Goal: Information Seeking & Learning: Understand process/instructions

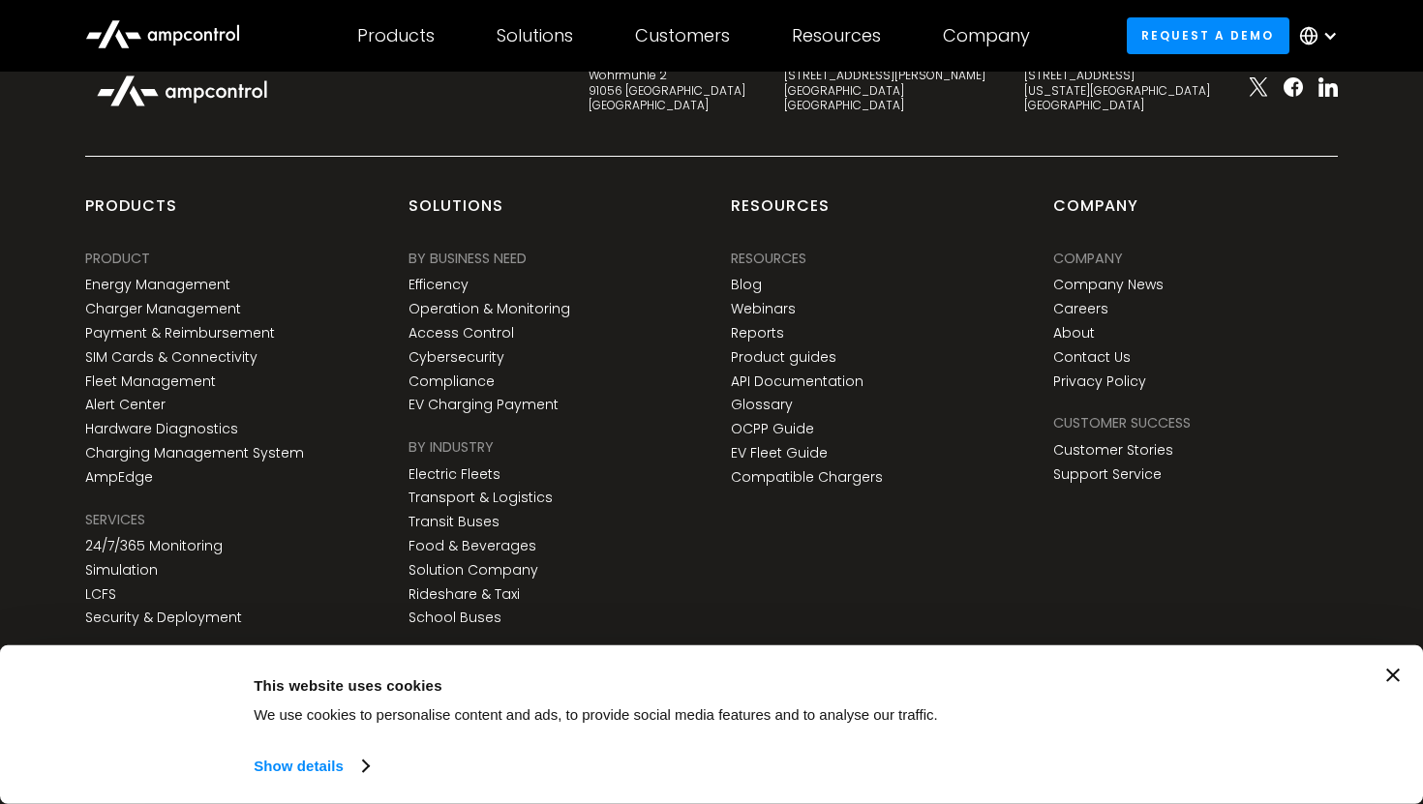
scroll to position [2068, 0]
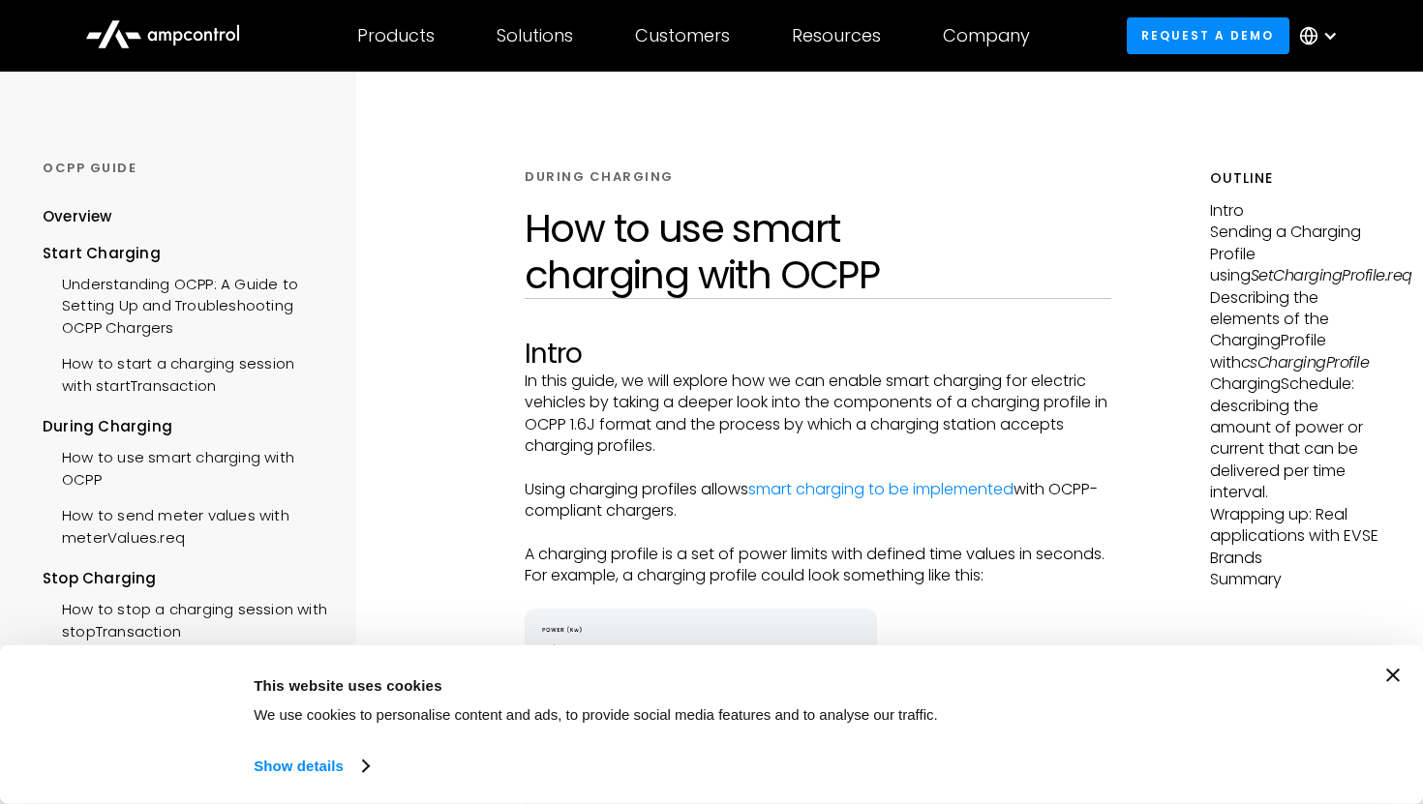
click at [677, 338] on h2 "Intro" at bounding box center [818, 354] width 587 height 33
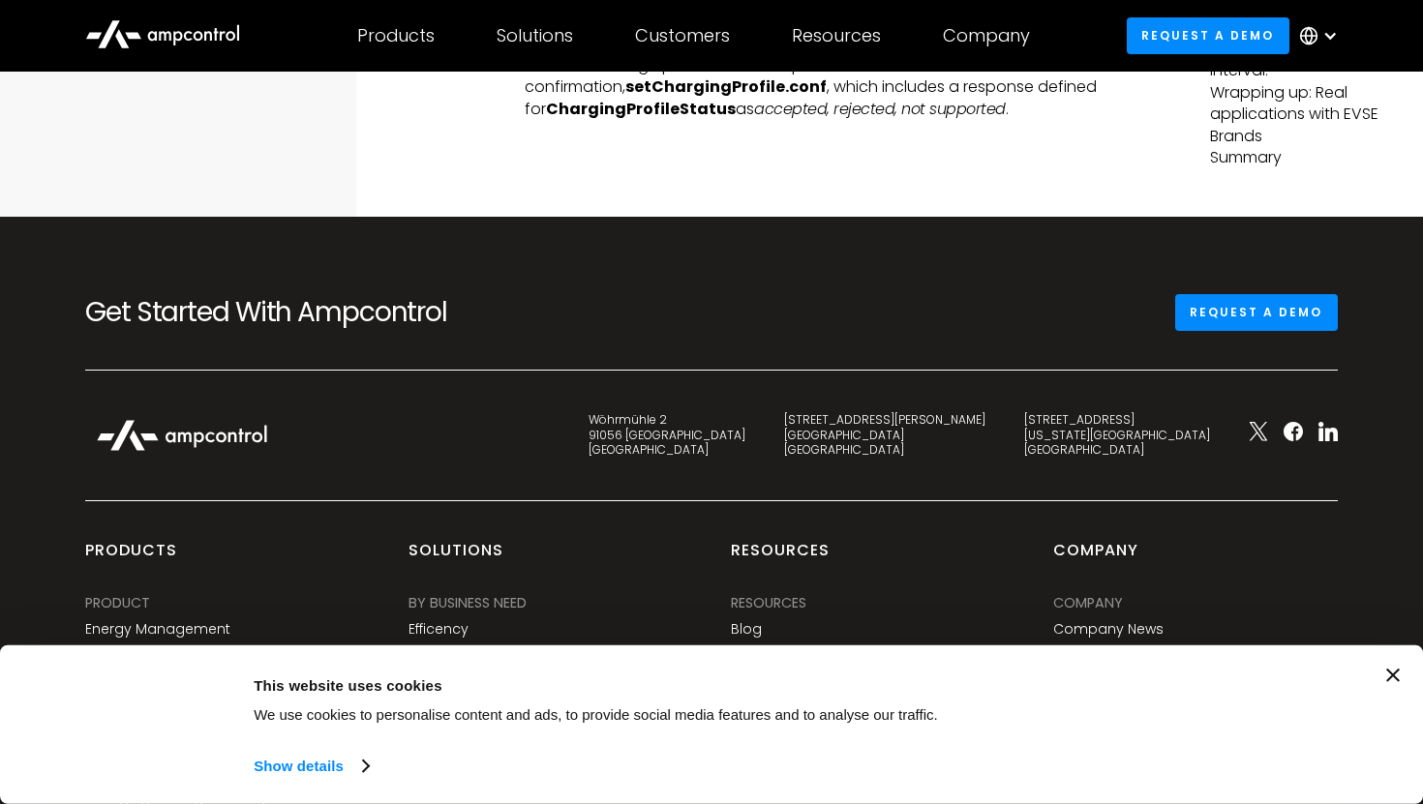
scroll to position [7946, 0]
